Goal: Information Seeking & Learning: Find specific fact

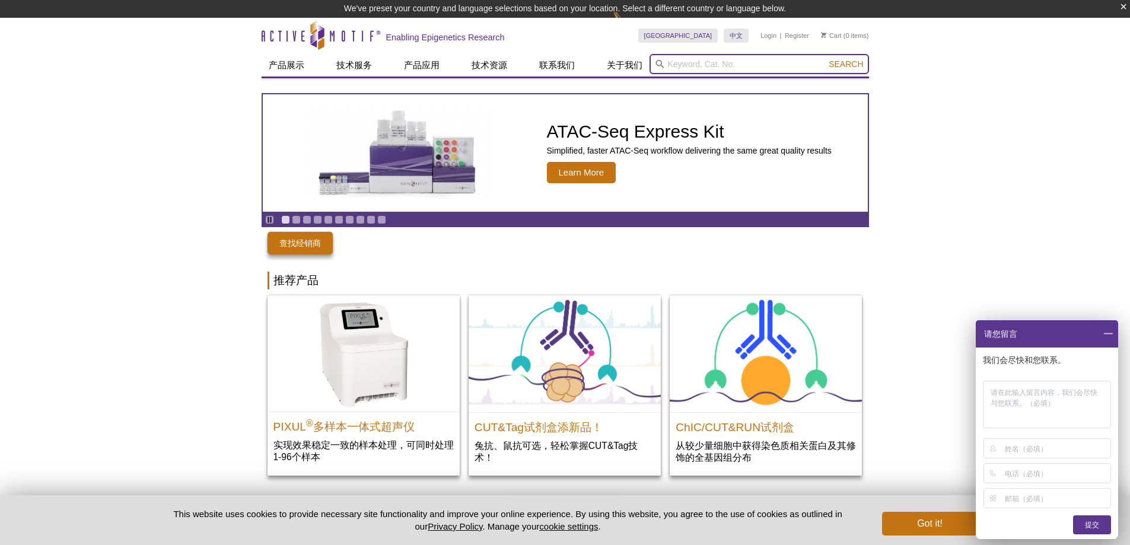
click at [699, 57] on input "search" at bounding box center [758, 64] width 219 height 20
type input "I"
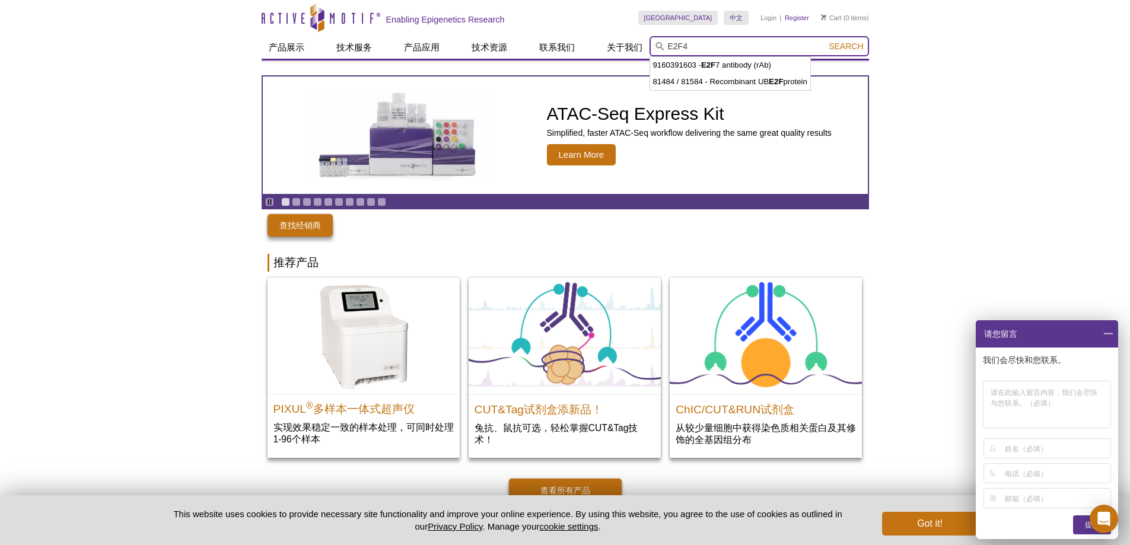
type input "E2F4"
click at [825, 41] on button "Search" at bounding box center [846, 46] width 42 height 11
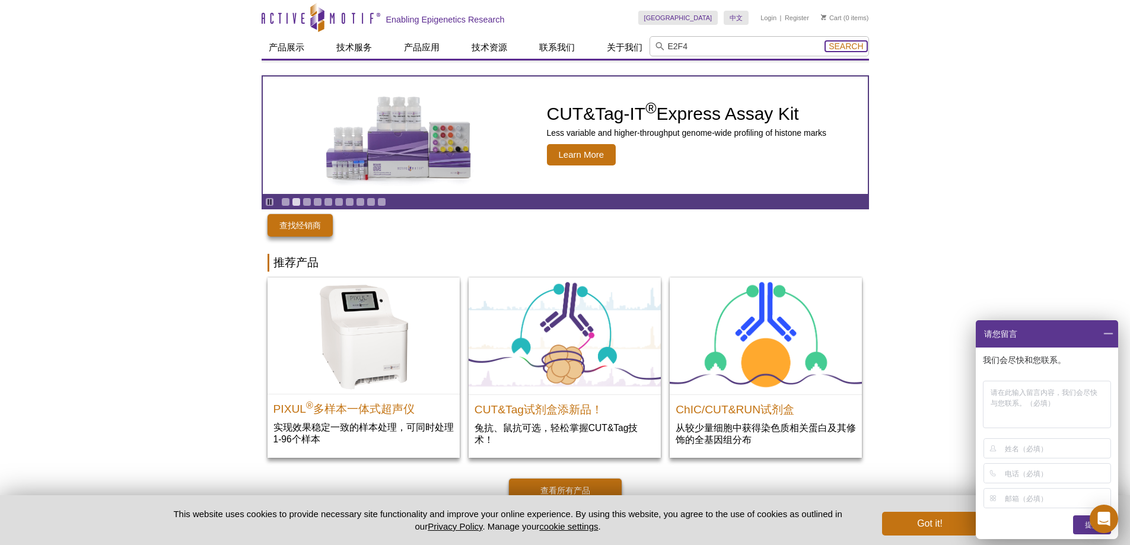
click at [840, 48] on span "Search" at bounding box center [845, 46] width 34 height 9
click at [1106, 331] on span at bounding box center [1108, 333] width 20 height 27
